Goal: Task Accomplishment & Management: Manage account settings

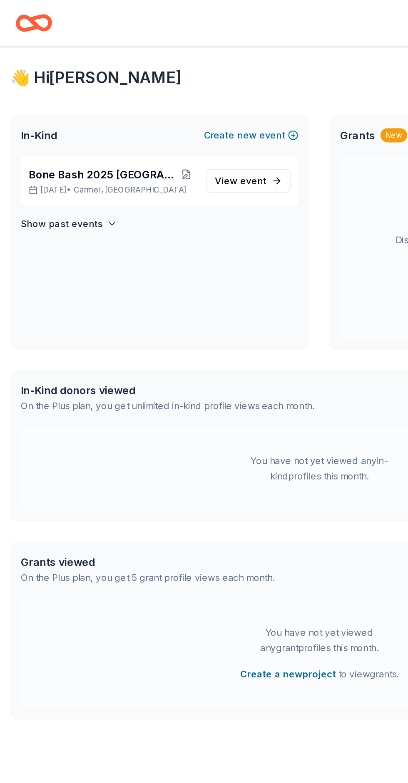
click at [164, 114] on span "event" at bounding box center [162, 115] width 17 height 7
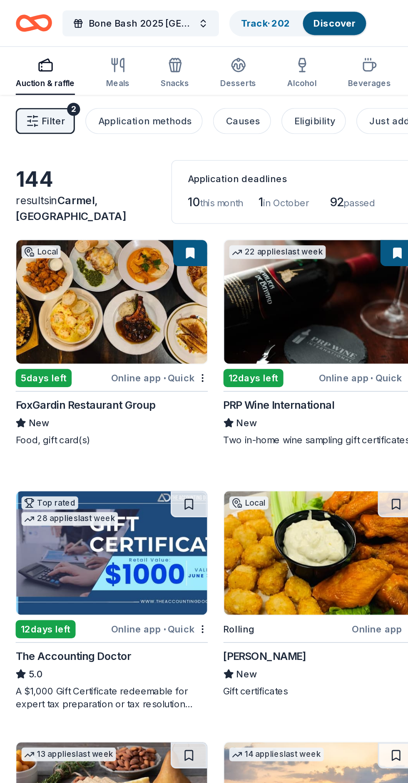
click at [175, 16] on link "Track · 202" at bounding box center [169, 14] width 31 height 7
click at [178, 13] on link "Track · 202" at bounding box center [169, 14] width 31 height 7
click at [165, 13] on link "Track · 202" at bounding box center [169, 14] width 31 height 7
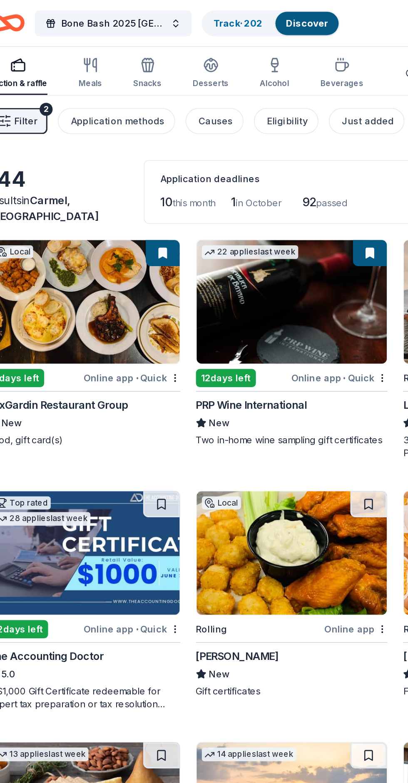
click at [173, 15] on link "Track · 202" at bounding box center [169, 14] width 31 height 7
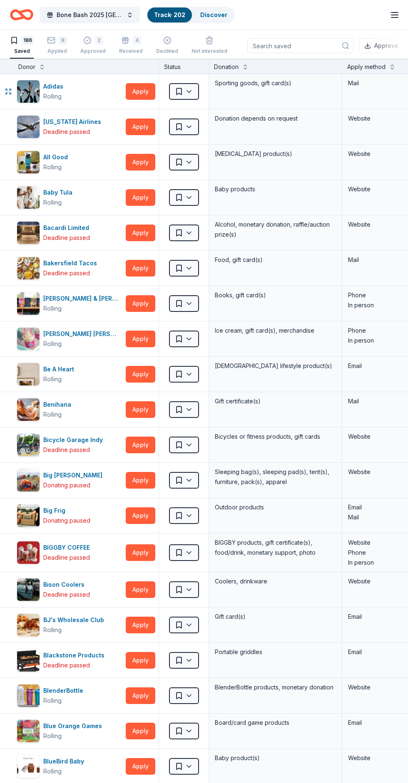
click at [53, 42] on icon "button" at bounding box center [51, 40] width 8 height 8
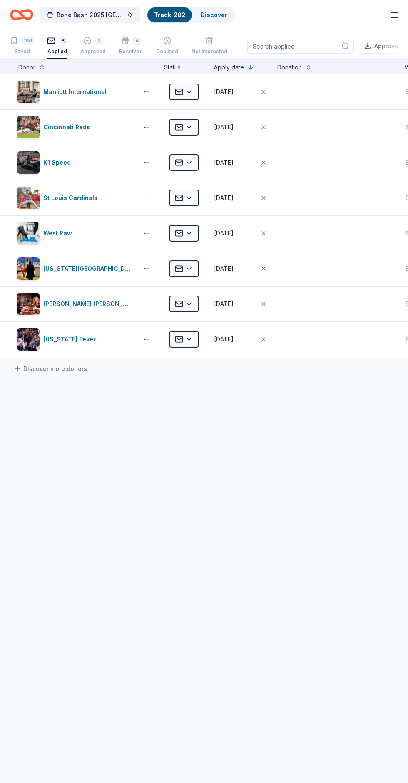
click at [132, 51] on div "Received" at bounding box center [131, 51] width 24 height 7
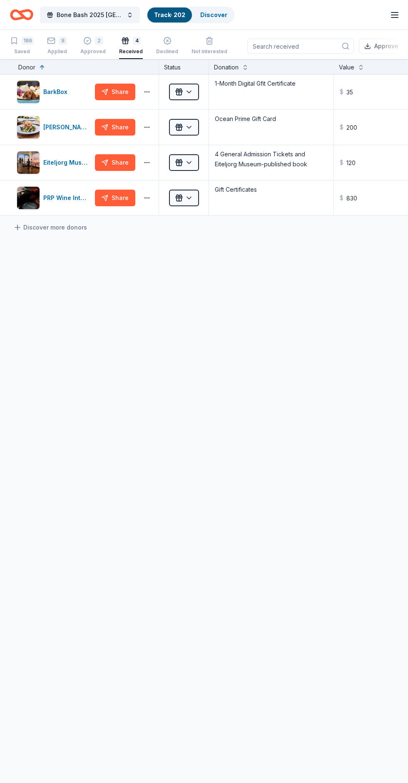
click at [95, 42] on div "2" at bounding box center [99, 41] width 8 height 8
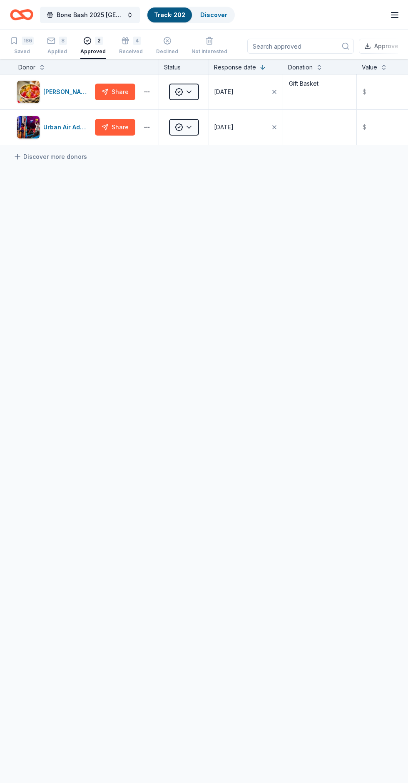
click at [394, 15] on line "button" at bounding box center [394, 15] width 7 height 0
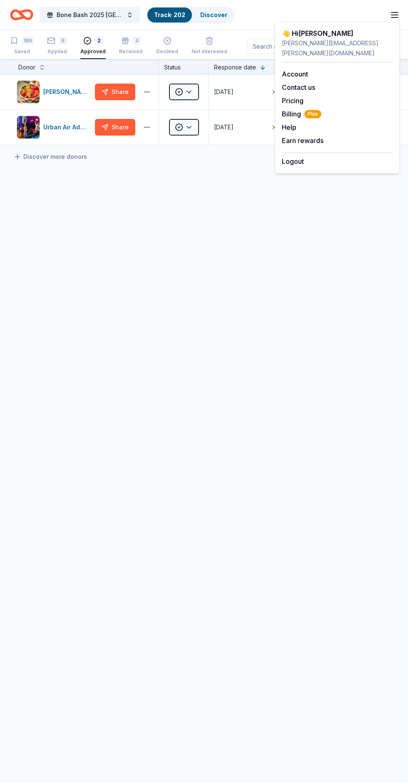
click at [297, 156] on button "Logout" at bounding box center [293, 161] width 22 height 10
